Goal: Task Accomplishment & Management: Manage account settings

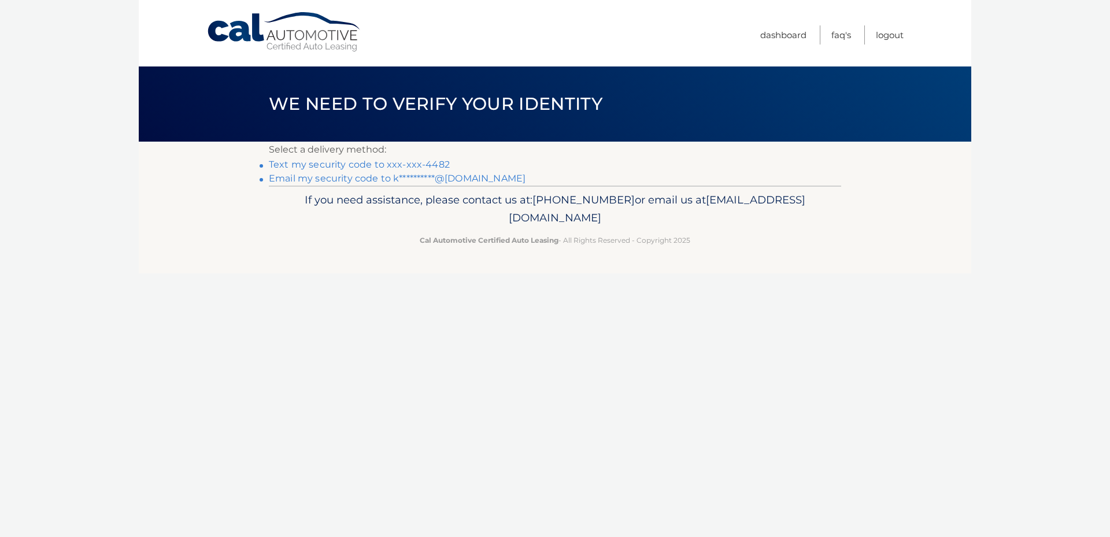
click at [383, 164] on link "Text my security code to xxx-xxx-4482" at bounding box center [359, 164] width 181 height 11
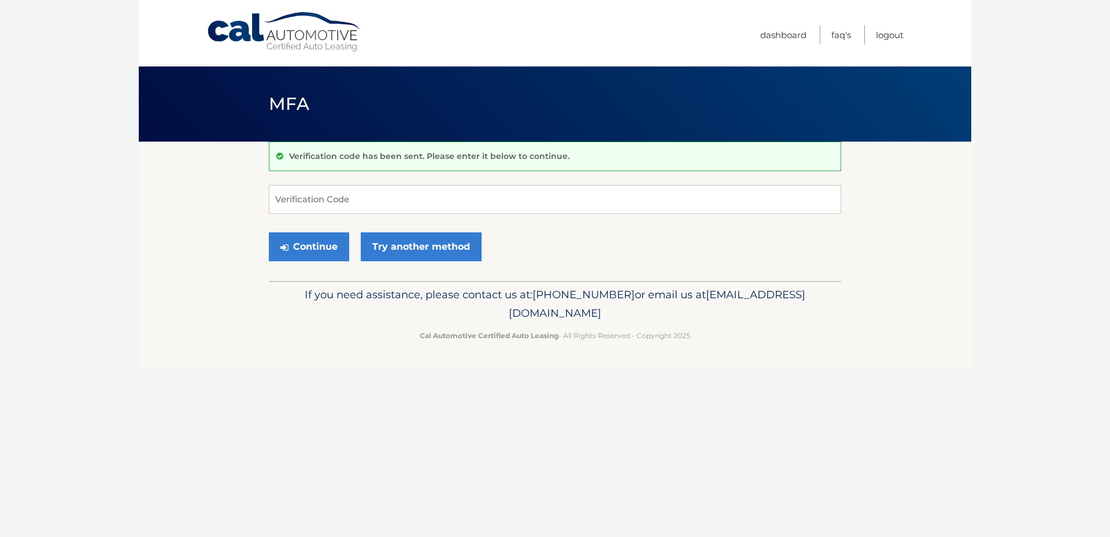
click at [383, 164] on div "Verification code has been sent. Please enter it below to continue." at bounding box center [555, 156] width 573 height 29
click at [473, 195] on input "Verification Code" at bounding box center [555, 199] width 573 height 29
type input "837846"
click at [318, 244] on button "Continue" at bounding box center [309, 246] width 80 height 29
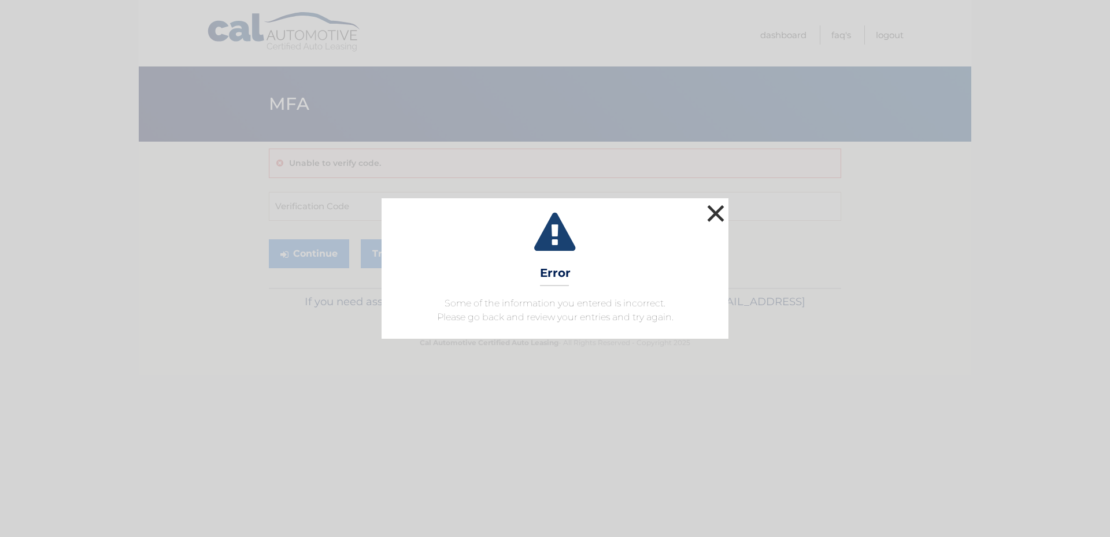
click at [713, 211] on button "×" at bounding box center [715, 213] width 23 height 23
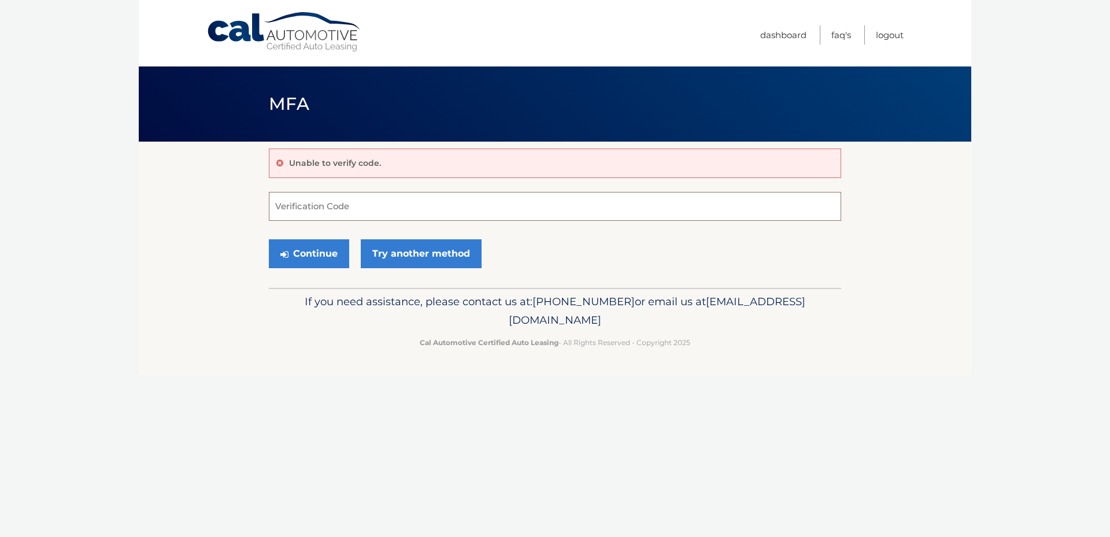
click at [397, 202] on input "Verification Code" at bounding box center [555, 206] width 573 height 29
type input "837946"
click at [306, 259] on button "Continue" at bounding box center [309, 253] width 80 height 29
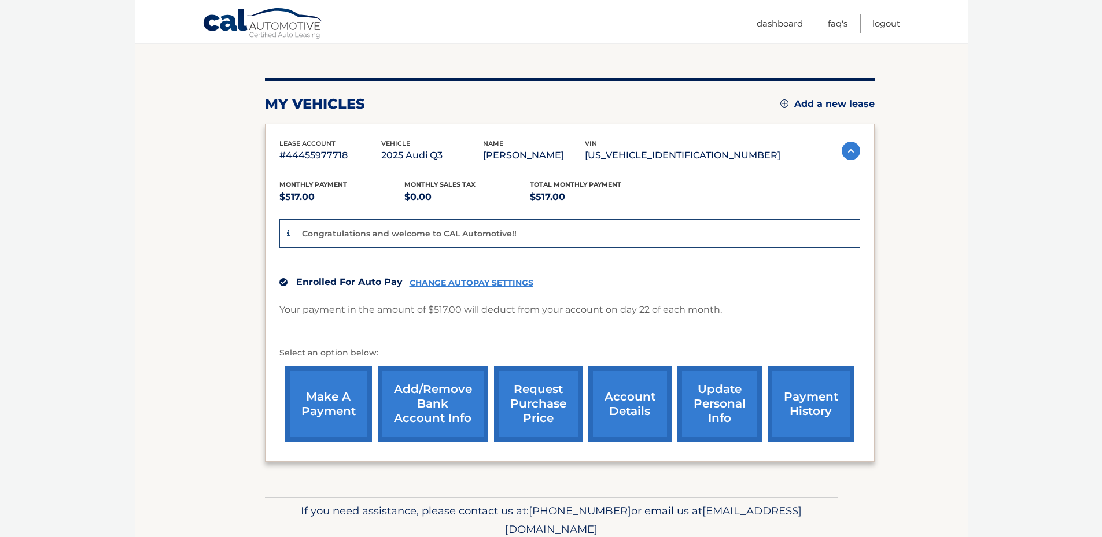
scroll to position [163, 0]
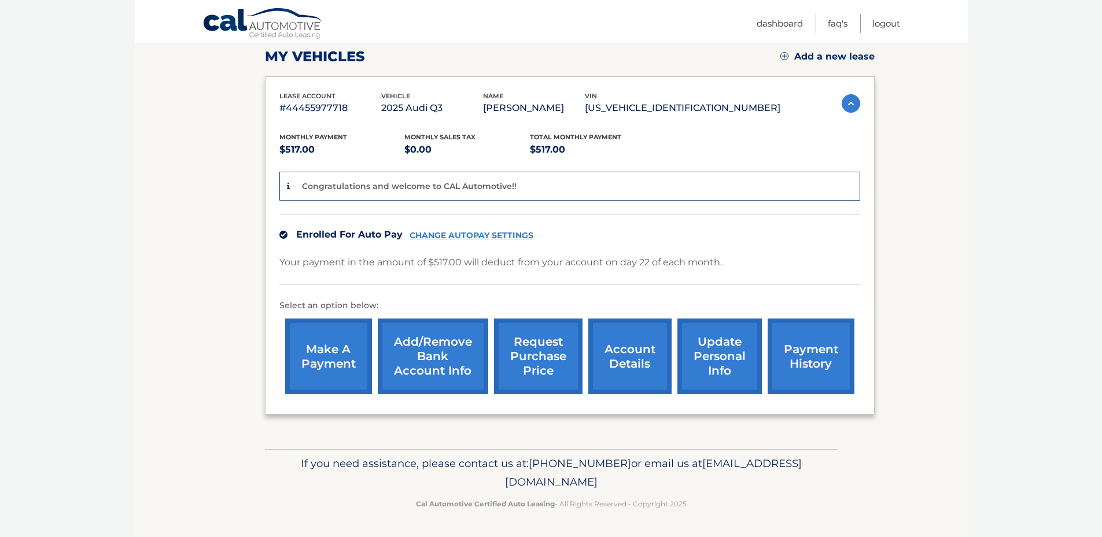
click at [845, 105] on img at bounding box center [850, 103] width 19 height 19
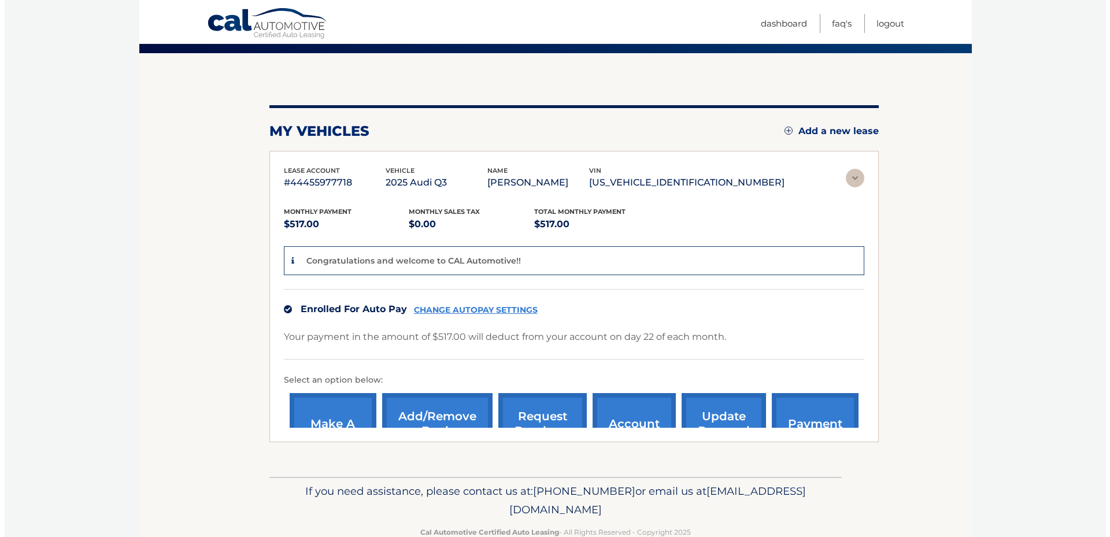
scroll to position [0, 0]
